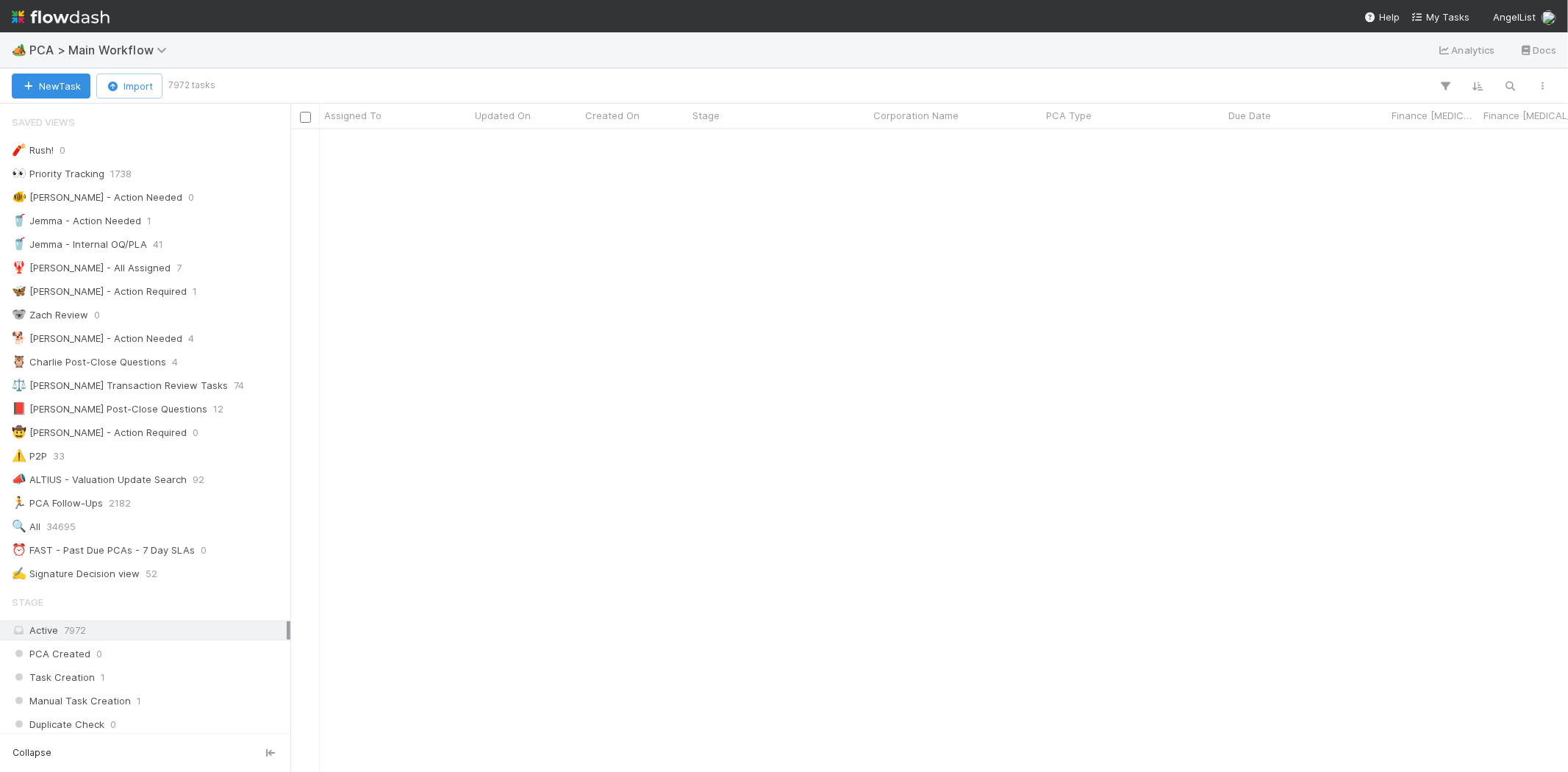
scroll to position [12606, 0]
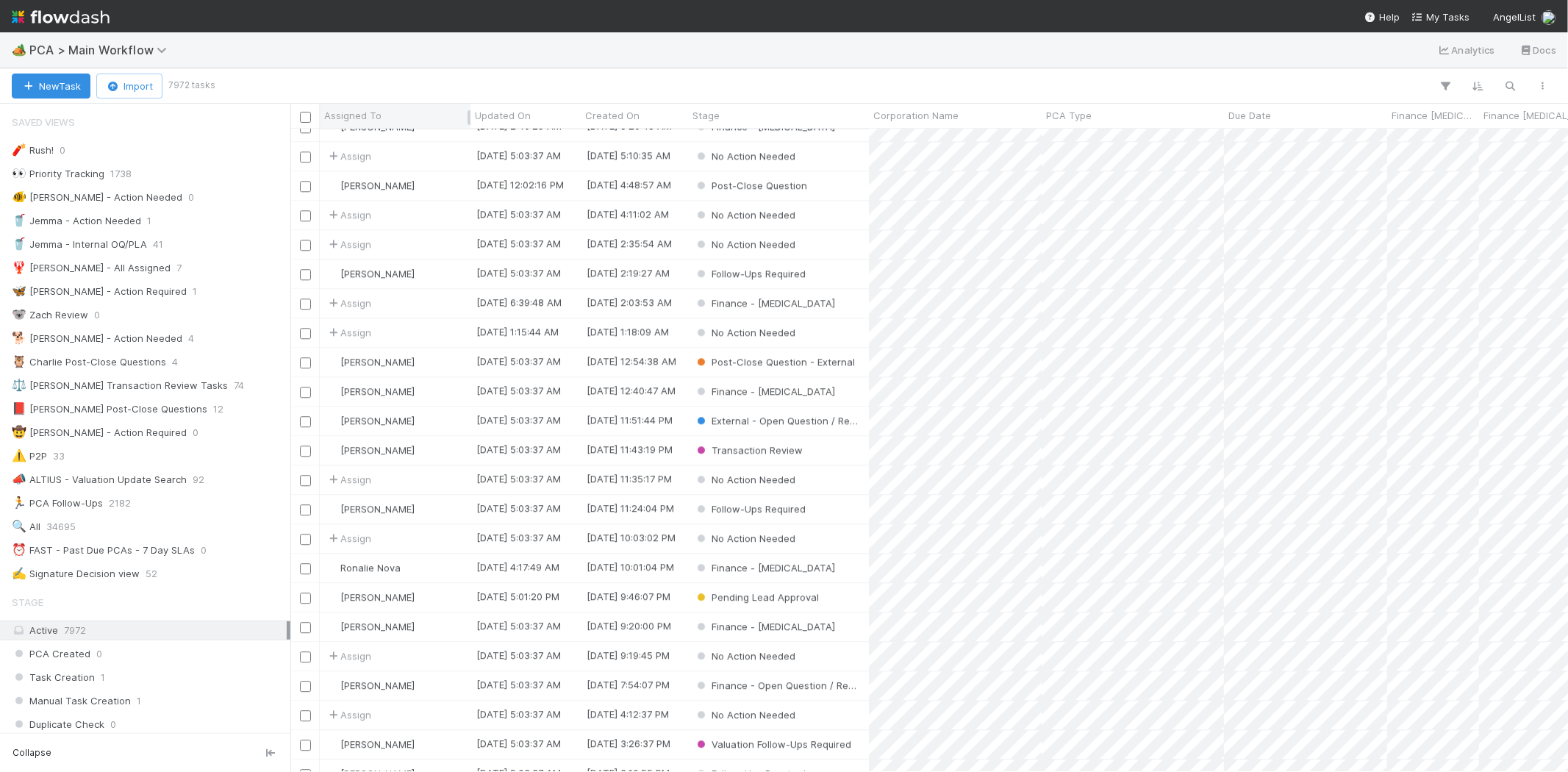
click at [387, 109] on div "Assigned To" at bounding box center [395, 115] width 143 height 14
click at [392, 143] on div "Sort A → Z" at bounding box center [409, 143] width 168 height 22
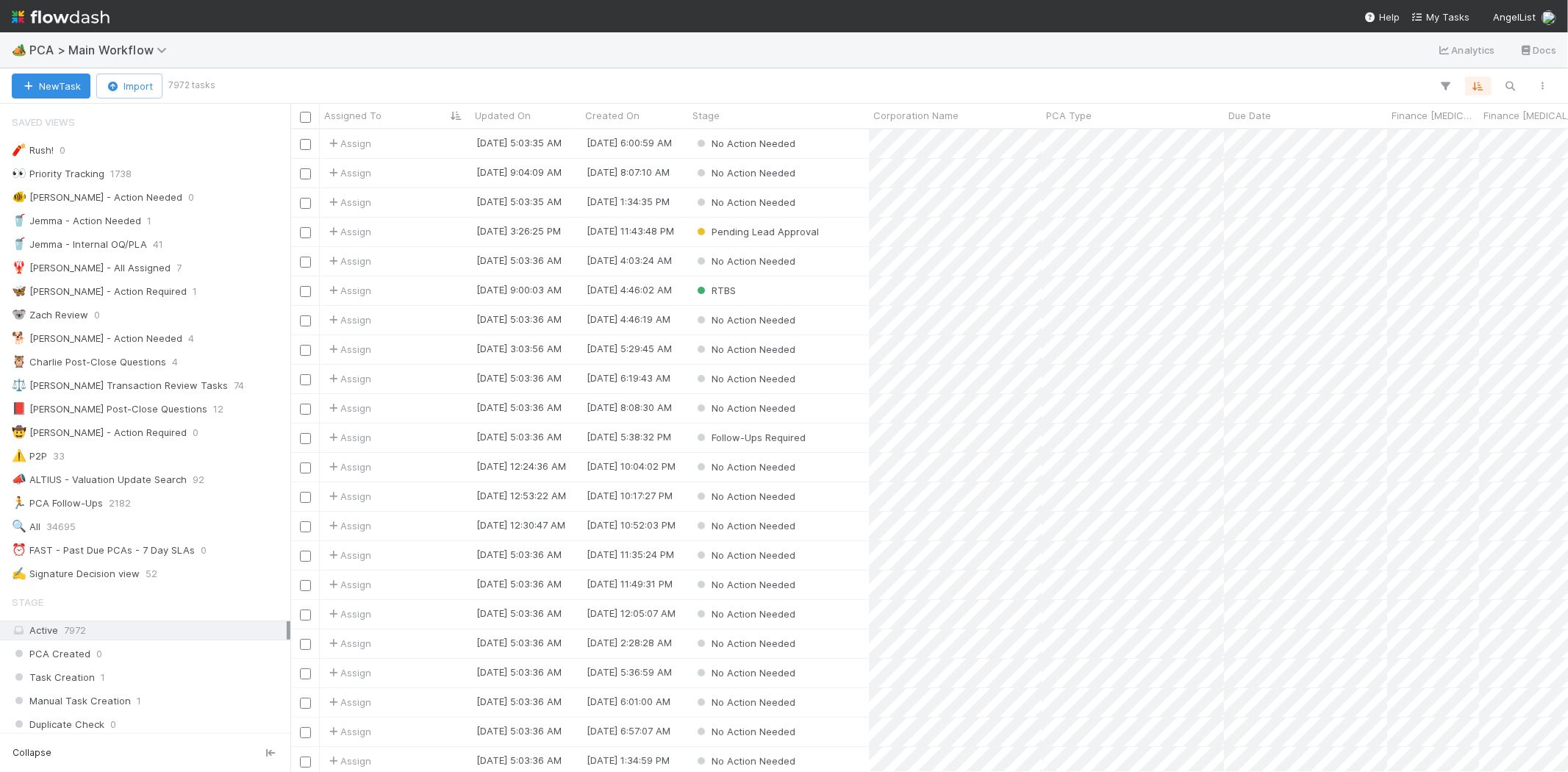
scroll to position [630, 1265]
click at [391, 112] on div "Assigned To" at bounding box center [395, 115] width 143 height 14
click at [397, 166] on div "Sort Z → A" at bounding box center [409, 165] width 168 height 22
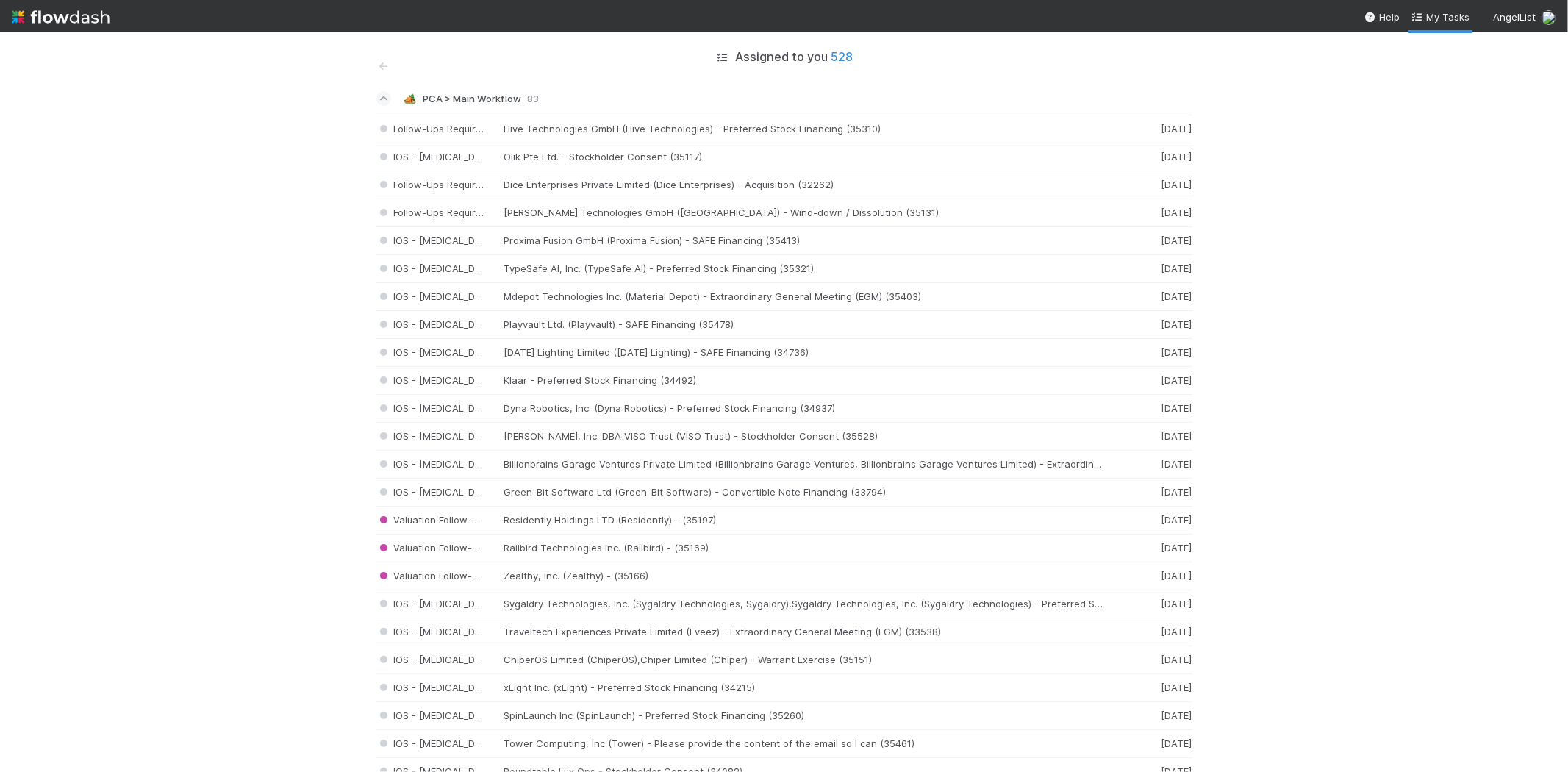
scroll to position [2042, 0]
